Goal: Information Seeking & Learning: Learn about a topic

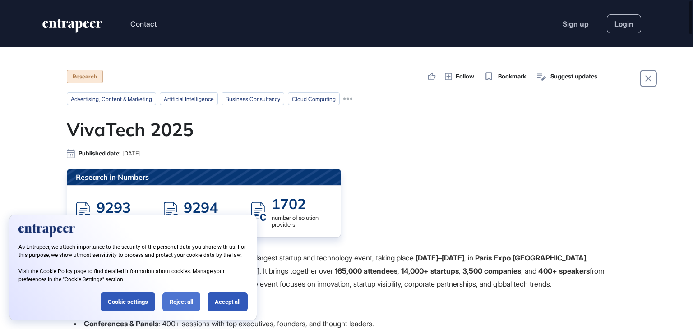
click at [178, 298] on div "Reject all" at bounding box center [181, 302] width 38 height 18
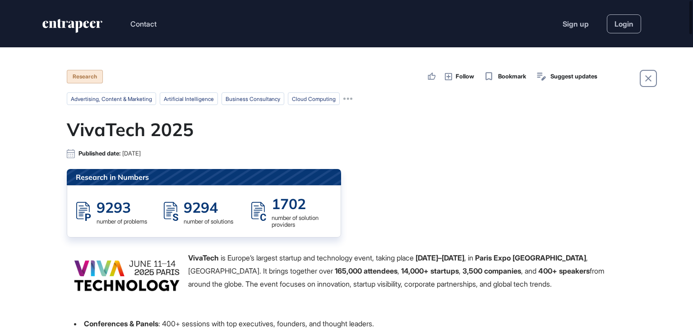
click at [584, 136] on h1 "VivaTech 2025" at bounding box center [346, 130] width 559 height 22
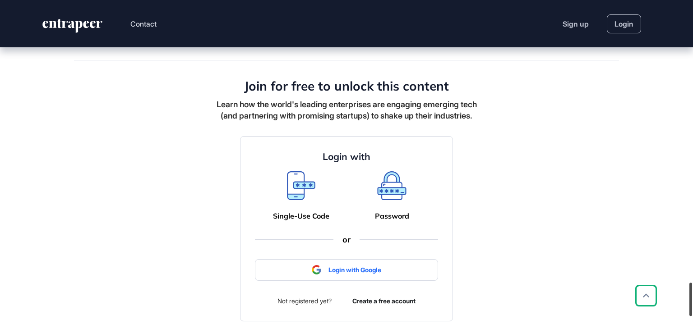
scroll to position [2900, 0]
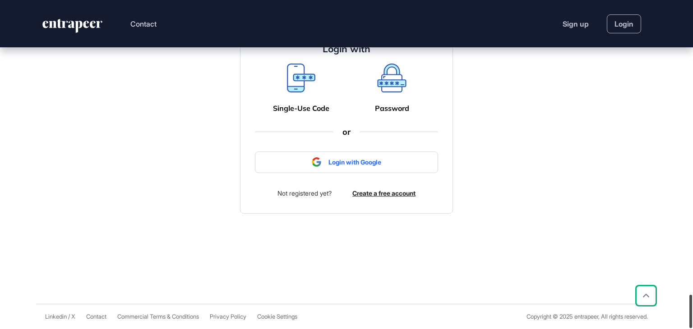
drag, startPoint x: 692, startPoint y: 284, endPoint x: 677, endPoint y: 314, distance: 34.1
click at [677, 314] on div "Contact Sign up Login Research Follow Bookmark Suggest updates advertising, con…" at bounding box center [346, 164] width 693 height 329
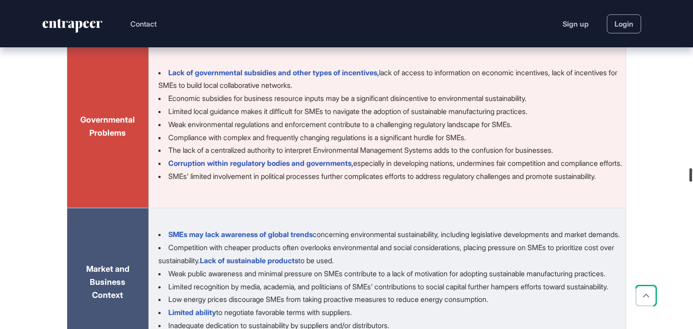
scroll to position [38158, 0]
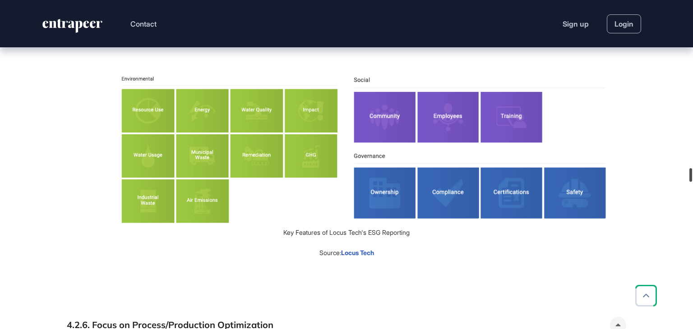
drag, startPoint x: 692, startPoint y: 103, endPoint x: 649, endPoint y: 202, distance: 107.6
click at [692, 182] on div at bounding box center [690, 175] width 3 height 14
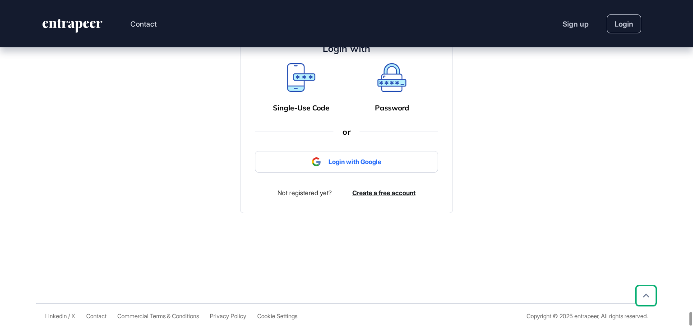
scroll to position [71254, 0]
